Goal: Task Accomplishment & Management: Manage account settings

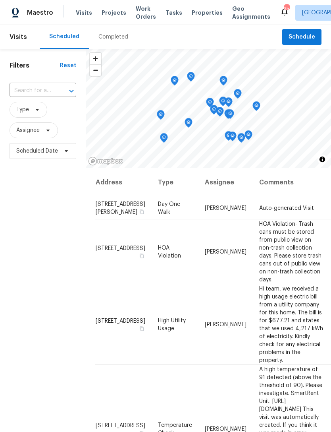
scroll to position [572, 0]
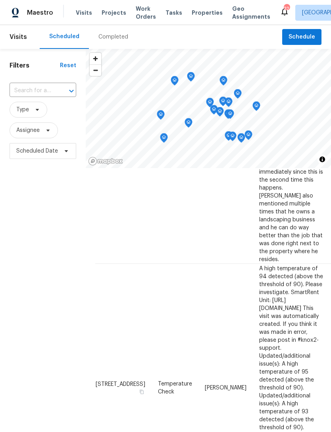
click at [148, 5] on span "Work Orders" at bounding box center [146, 13] width 20 height 16
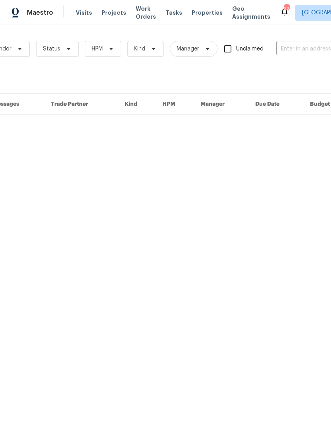
scroll to position [0, 70]
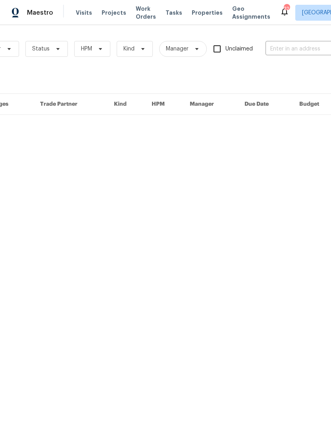
click at [301, 54] on input "text" at bounding box center [305, 49] width 79 height 12
type input "8801"
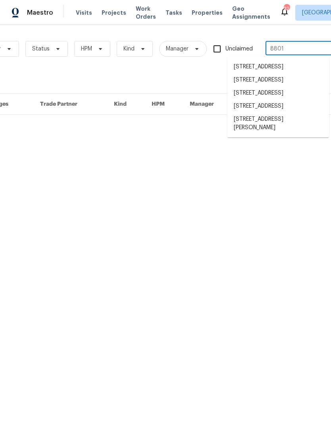
click at [287, 134] on li "[STREET_ADDRESS][PERSON_NAME]" at bounding box center [278, 123] width 102 height 21
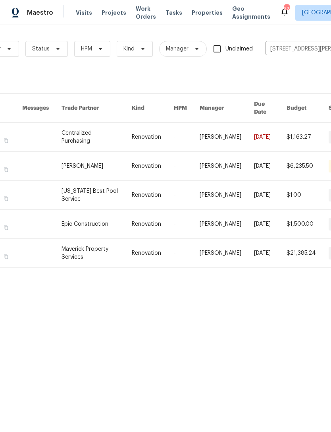
click at [94, 131] on link at bounding box center [97, 137] width 70 height 29
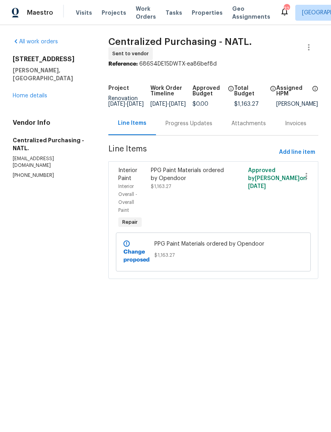
click at [42, 93] on link "Home details" at bounding box center [30, 96] width 35 height 6
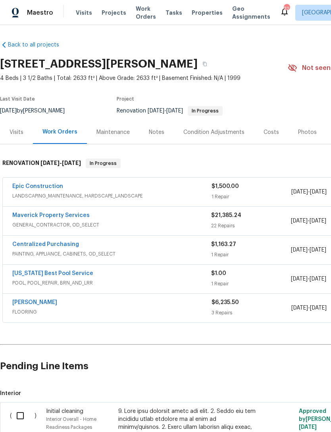
click at [220, 137] on div "Condition Adjustments" at bounding box center [214, 131] width 80 height 23
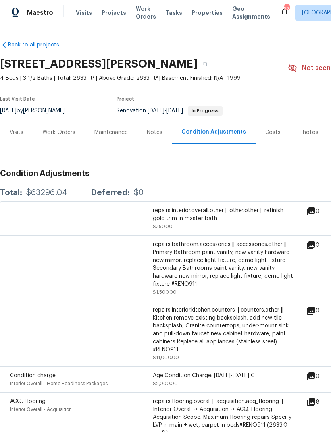
click at [208, 214] on div "repairs.interior.overall.other || other.other || refinish gold trim in master b…" at bounding box center [224, 214] width 143 height 16
click at [177, 209] on div "repairs.interior.overall.other || other.other || refinish gold trim in master b…" at bounding box center [224, 214] width 143 height 16
click at [167, 135] on div "Notes" at bounding box center [154, 131] width 35 height 23
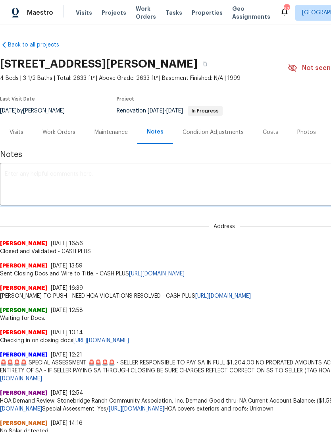
click at [64, 124] on div "Work Orders" at bounding box center [59, 131] width 52 height 23
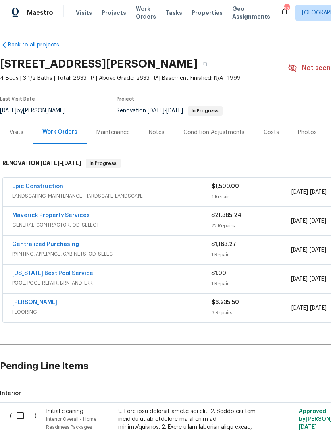
click at [76, 216] on link "Maverick Property Services" at bounding box center [50, 215] width 77 height 6
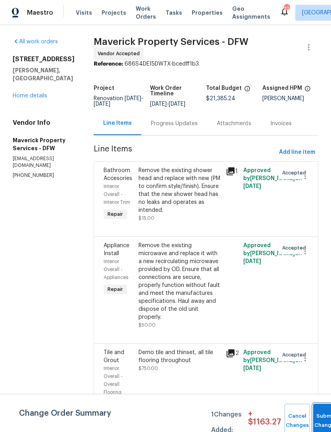
click at [322, 414] on button "Submit Changes" at bounding box center [325, 420] width 25 height 34
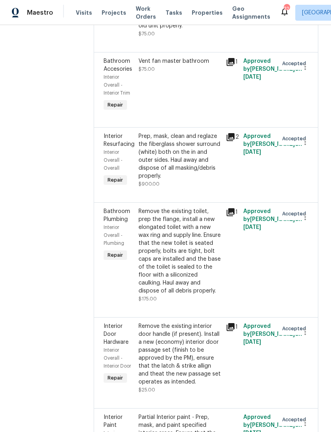
scroll to position [1057, 0]
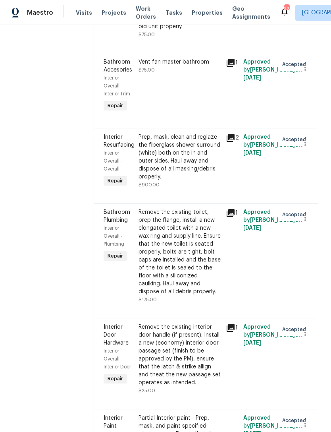
click at [207, 181] on div "Prep, mask, clean and reglaze the fiberglass shower surround (white) both on th…" at bounding box center [180, 157] width 83 height 48
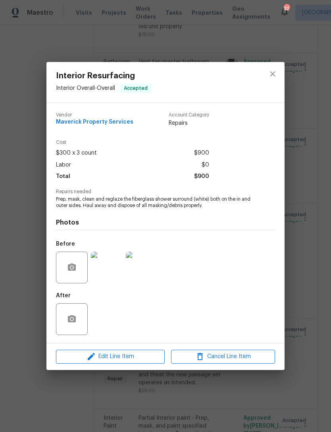
click at [319, 290] on div "Interior Resurfacing Interior Overall - Overall Accepted Vendor Maverick Proper…" at bounding box center [165, 216] width 331 height 432
